Goal: Information Seeking & Learning: Check status

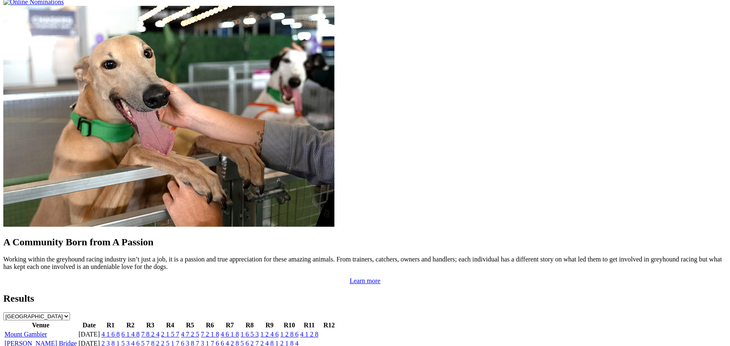
scroll to position [626, 0]
click at [77, 340] on link "[PERSON_NAME] Bridge" at bounding box center [41, 343] width 72 height 7
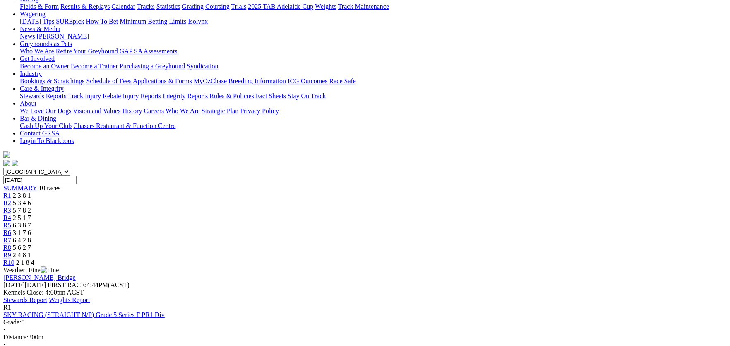
scroll to position [132, 0]
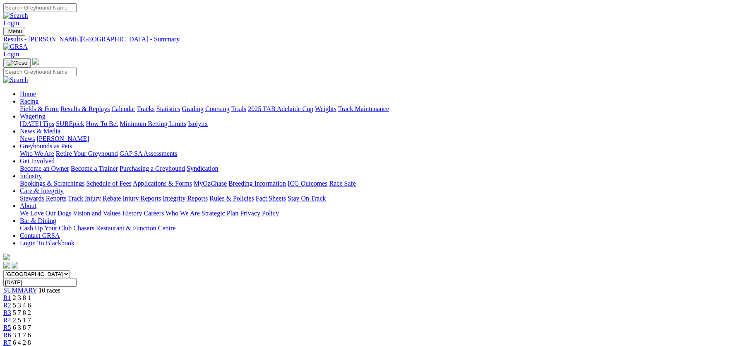
click at [39, 98] on link "Racing" at bounding box center [29, 101] width 19 height 7
click at [110, 105] on link "Results & Replays" at bounding box center [84, 108] width 49 height 7
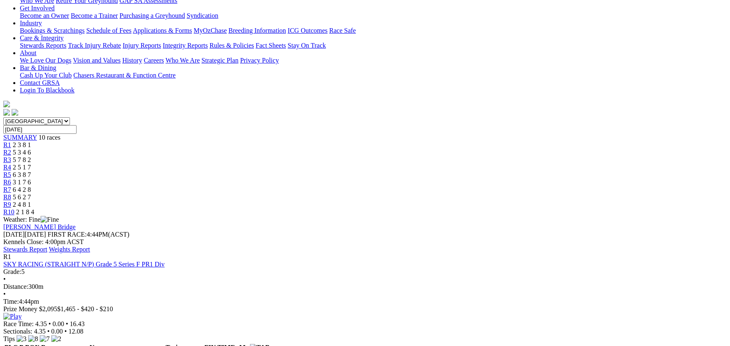
scroll to position [41, 0]
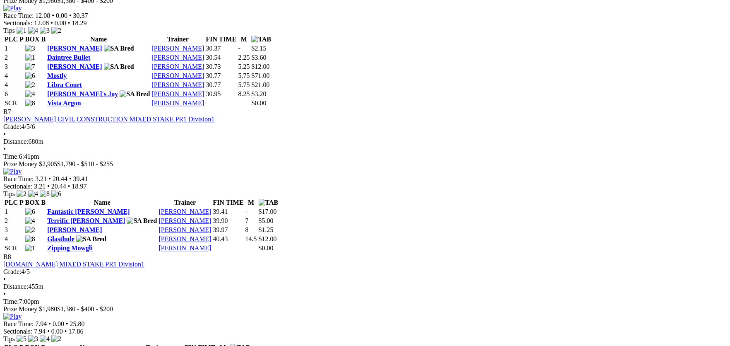
scroll to position [1311, 0]
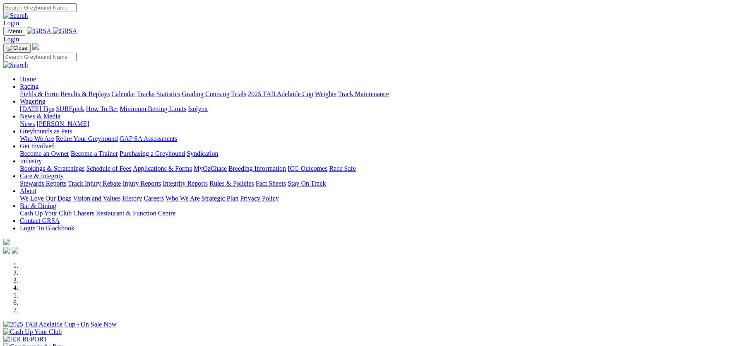
click at [208, 180] on link "Integrity Reports" at bounding box center [185, 183] width 45 height 7
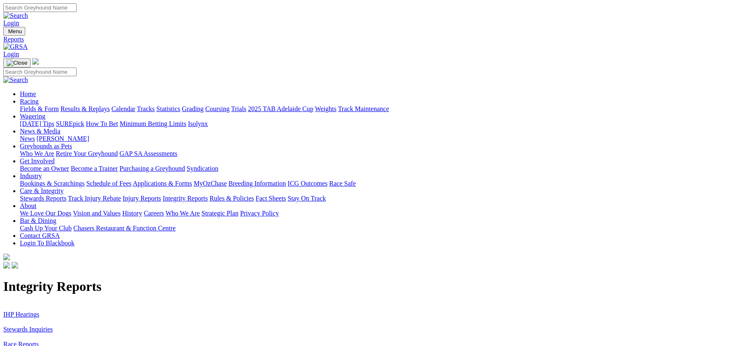
click at [39, 311] on link "IHP Hearings" at bounding box center [21, 314] width 36 height 7
click at [53, 325] on link "Stewards Inquiries" at bounding box center [28, 328] width 50 height 7
